Goal: Use online tool/utility: Utilize a website feature to perform a specific function

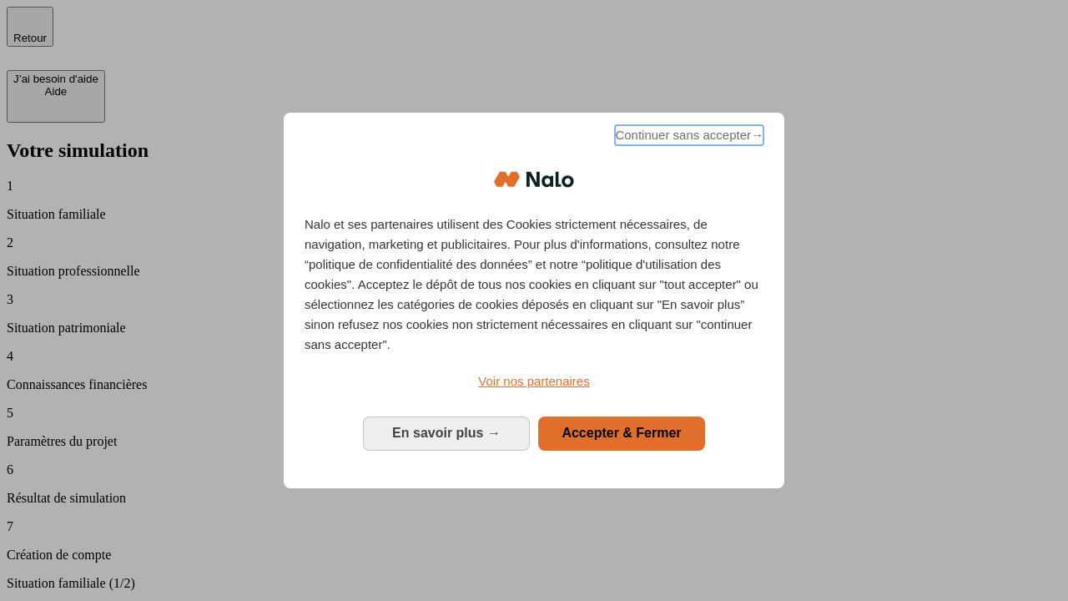
click at [687, 138] on span "Continuer sans accepter →" at bounding box center [689, 135] width 148 height 20
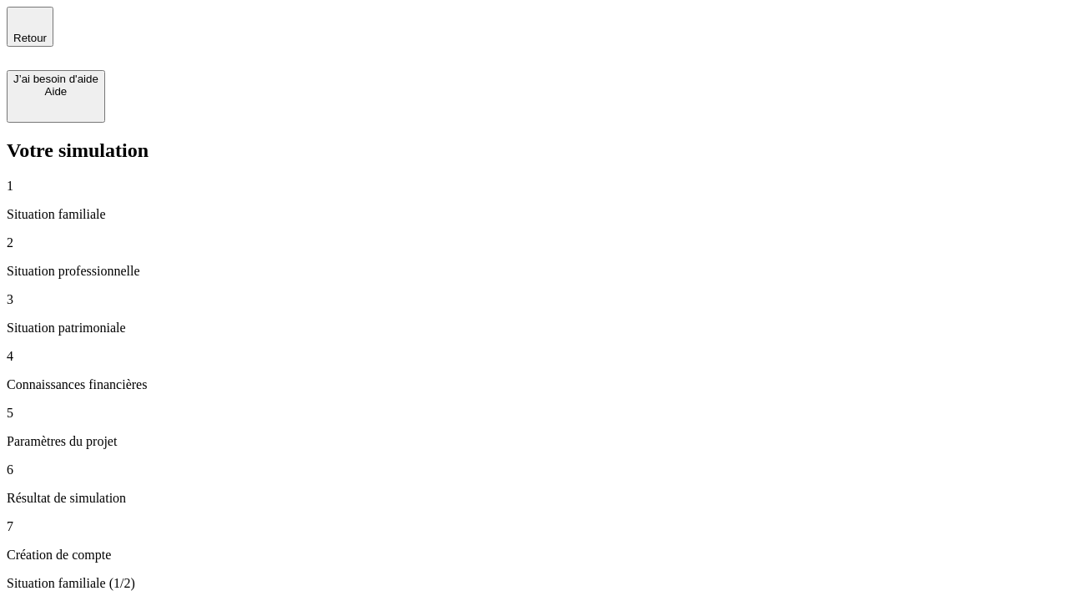
type input "70 000"
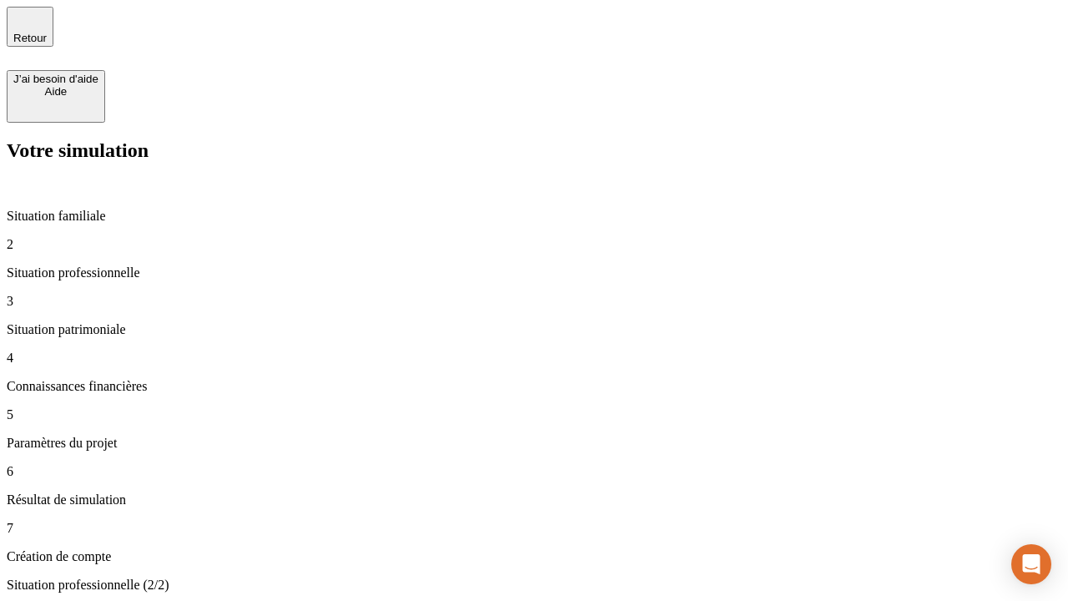
type input "1 000"
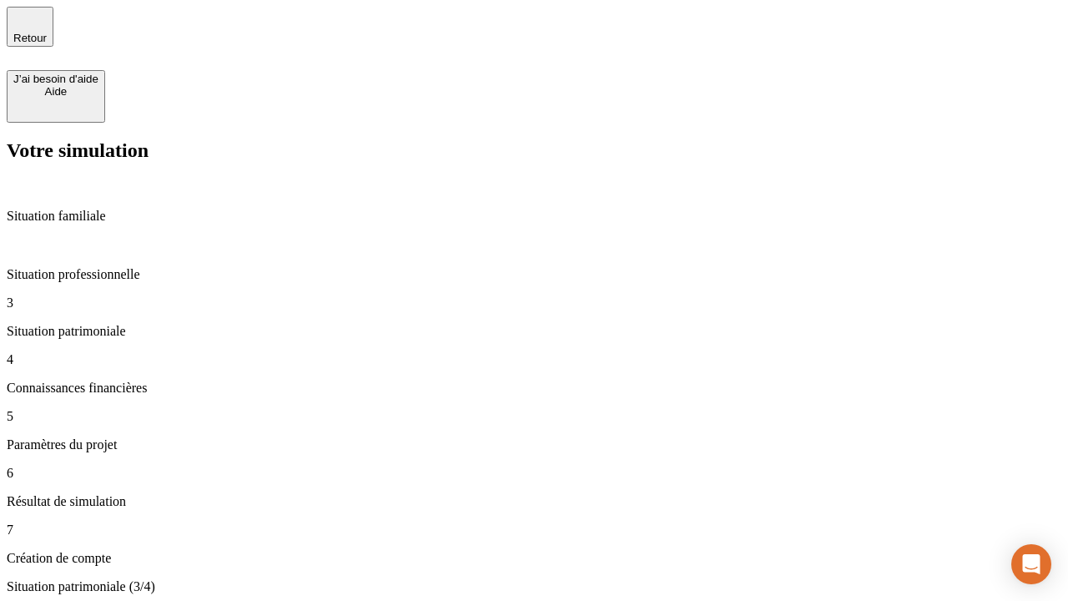
type input "800"
type input "6"
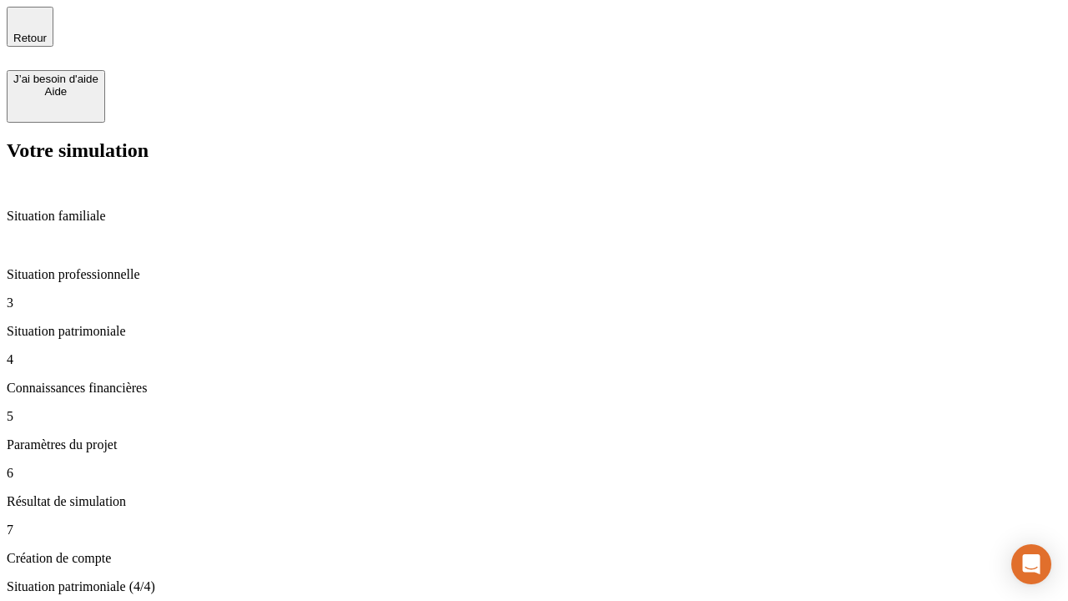
type input "400"
type input "3"
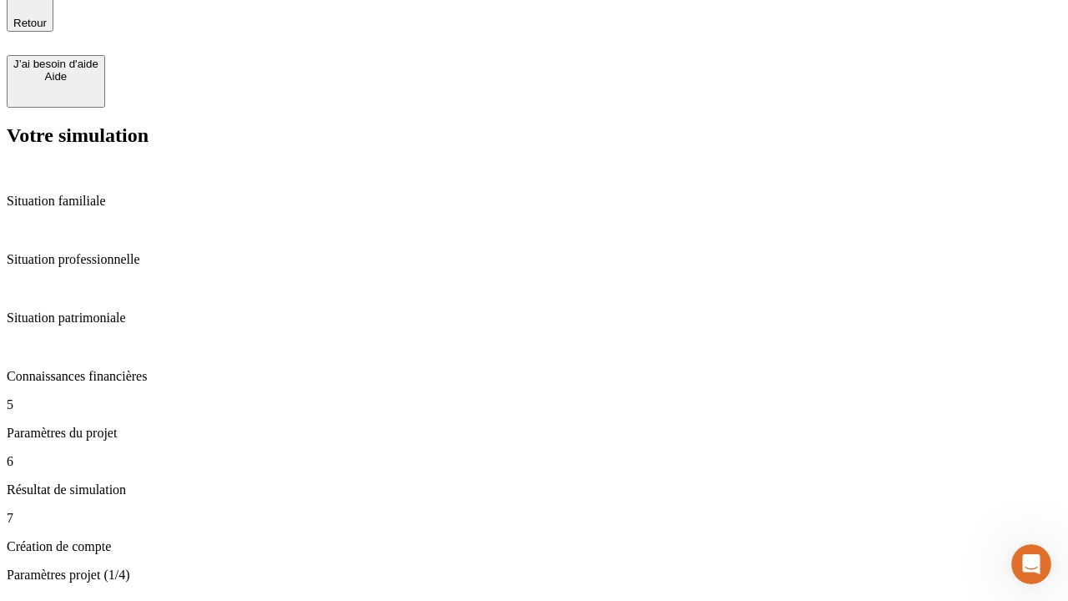
scroll to position [52, 0]
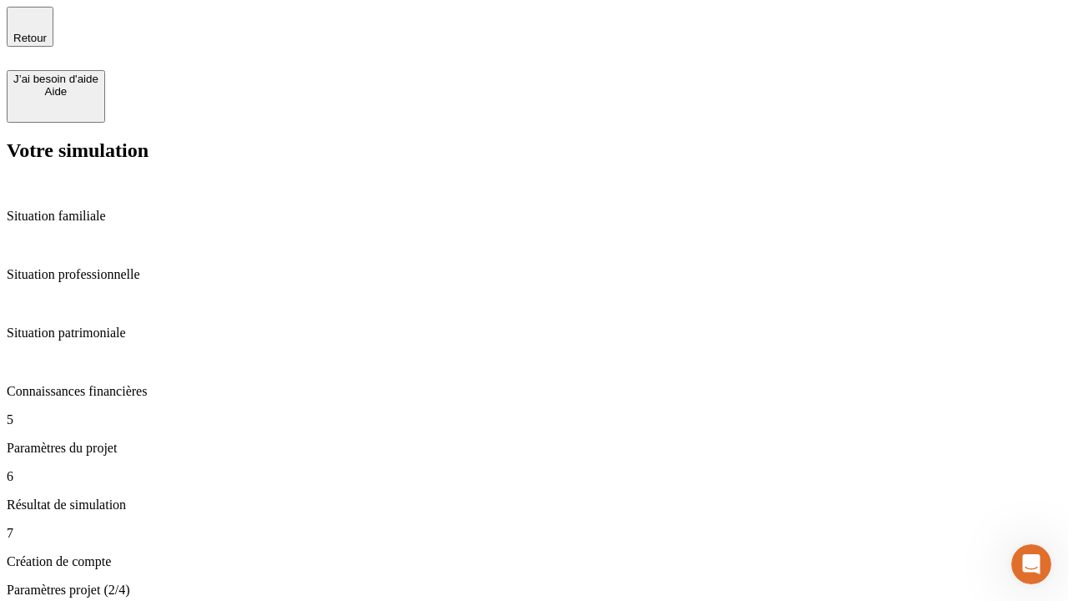
type input "35"
type input "500"
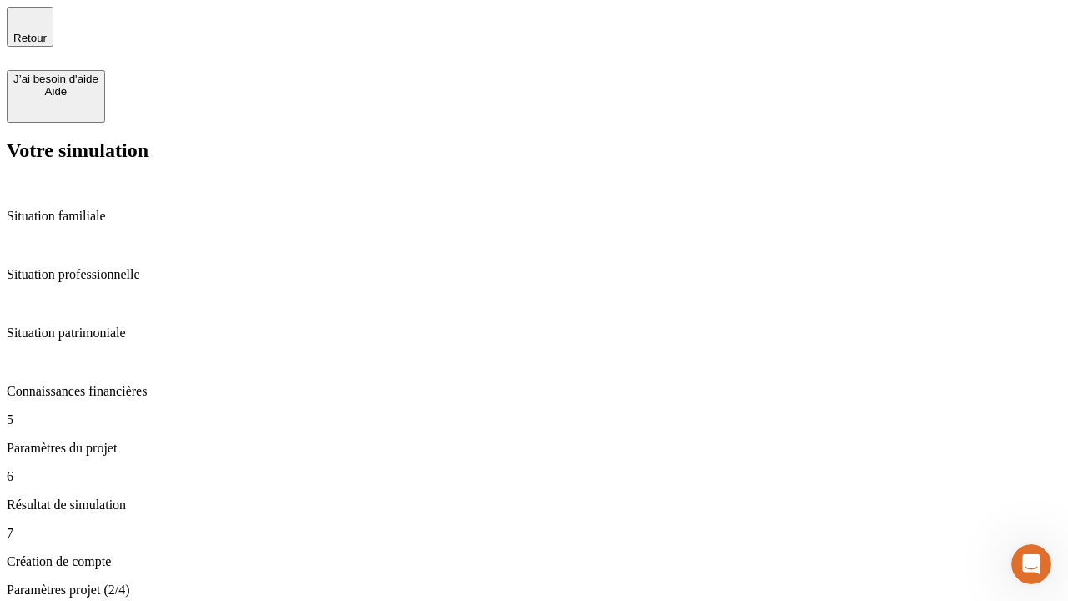
type input "640"
